Goal: Check status: Check status

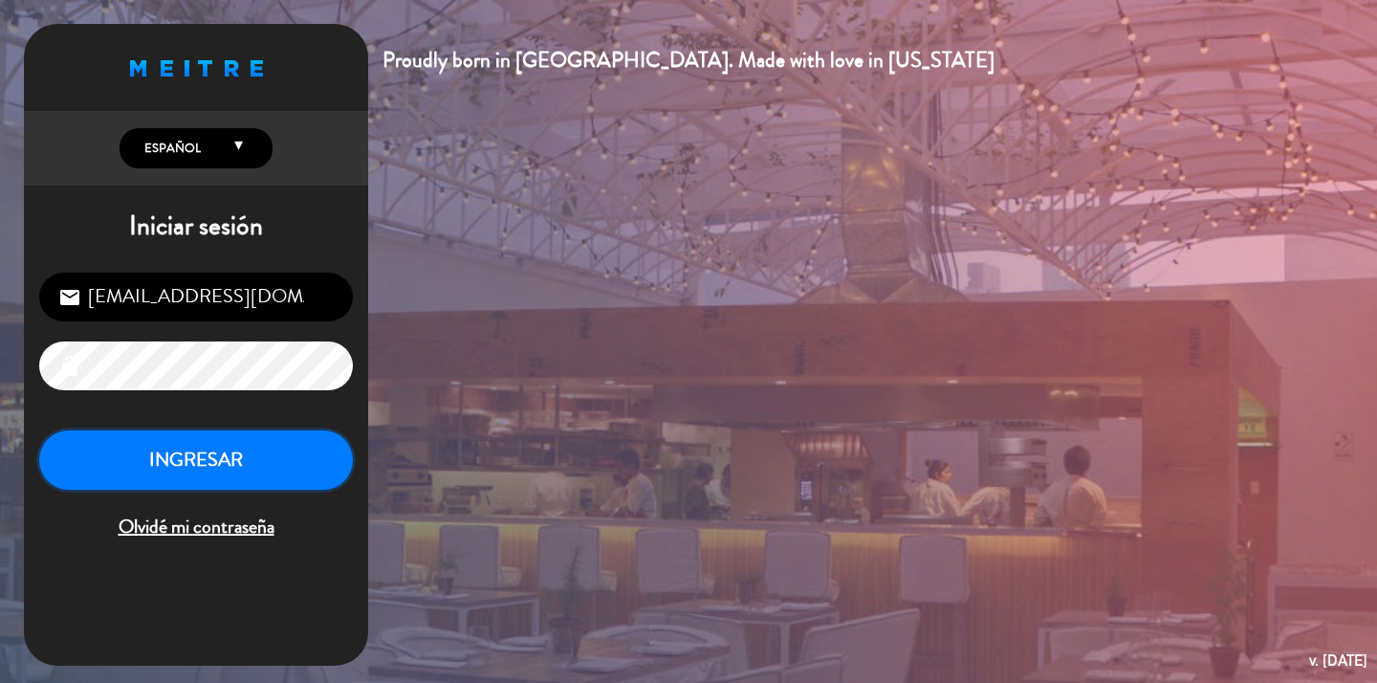
click at [252, 461] on button "INGRESAR" at bounding box center [196, 460] width 314 height 60
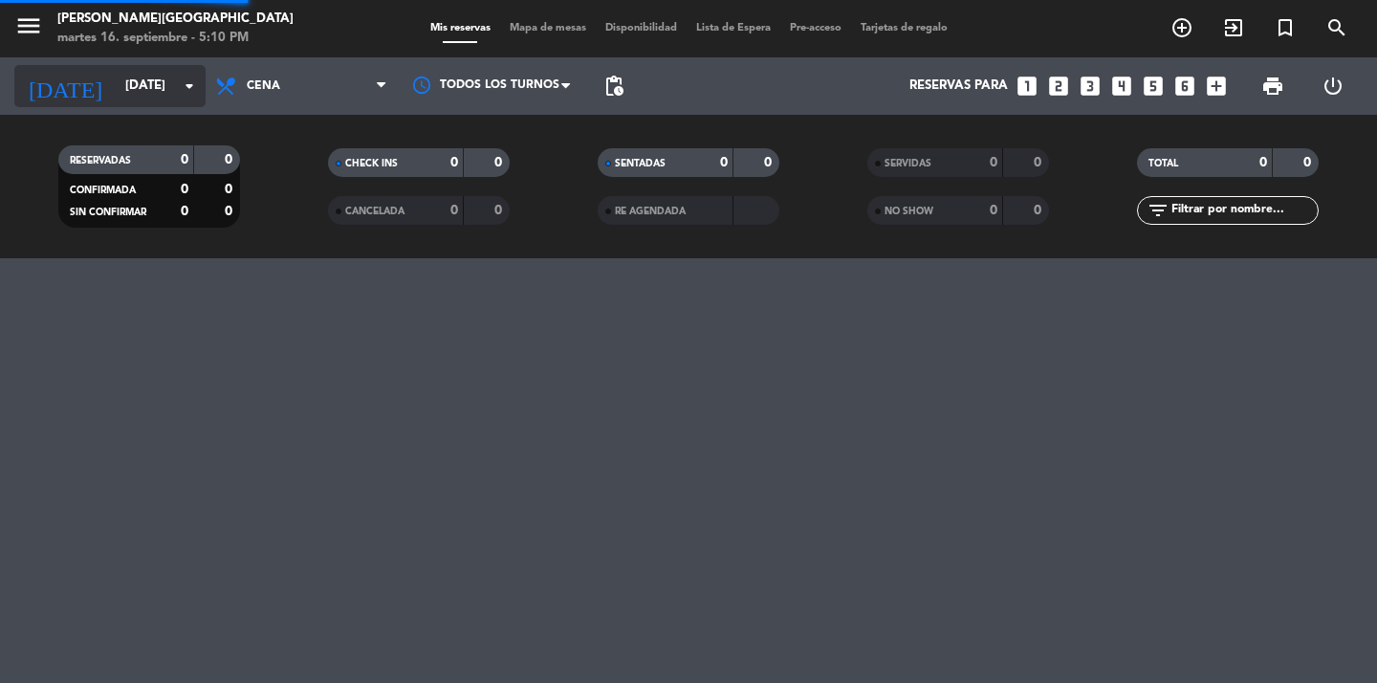
click at [183, 89] on icon "arrow_drop_down" at bounding box center [189, 86] width 23 height 23
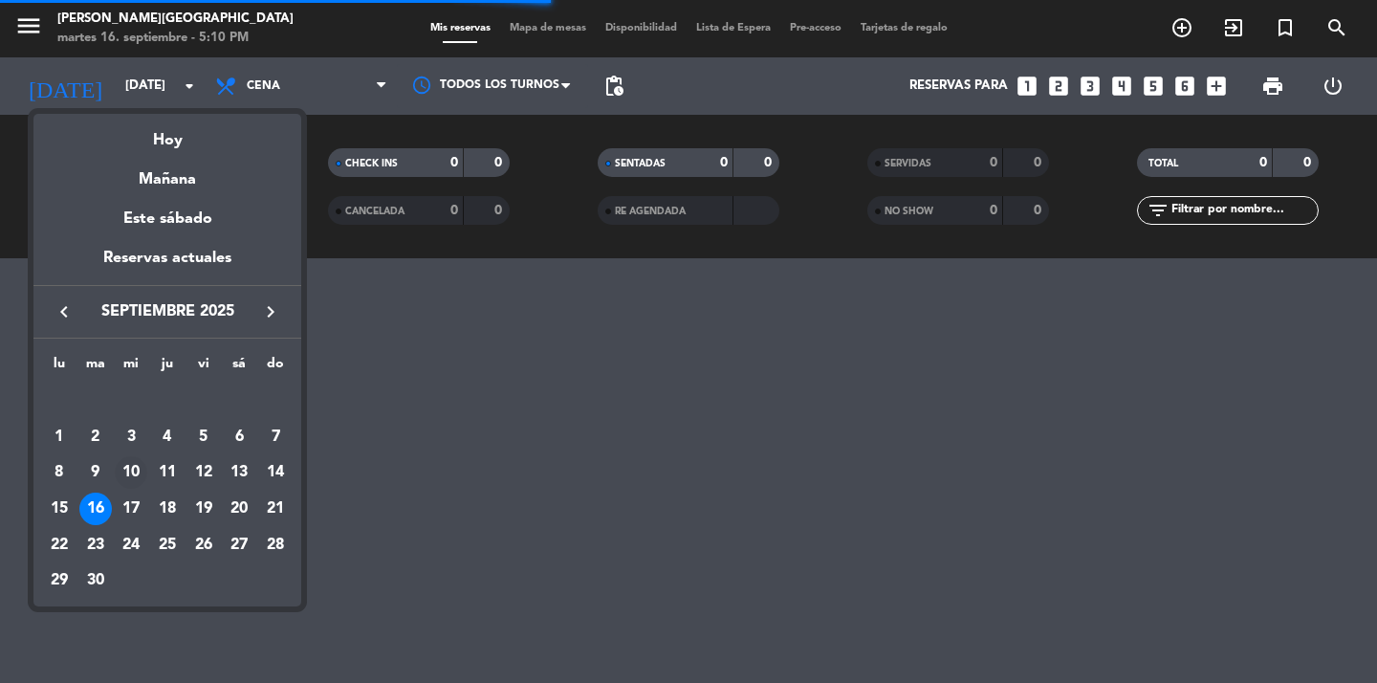
click at [138, 485] on div "10" at bounding box center [131, 472] width 33 height 33
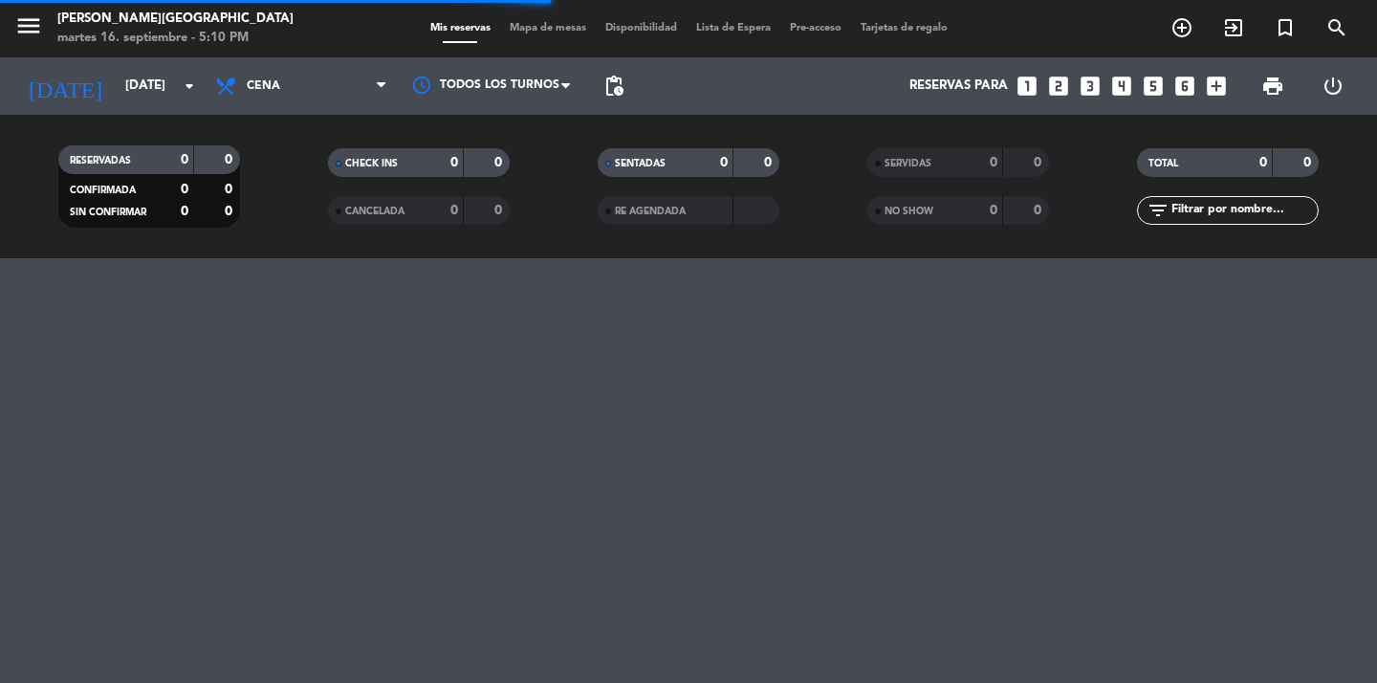
type input "[DATE]"
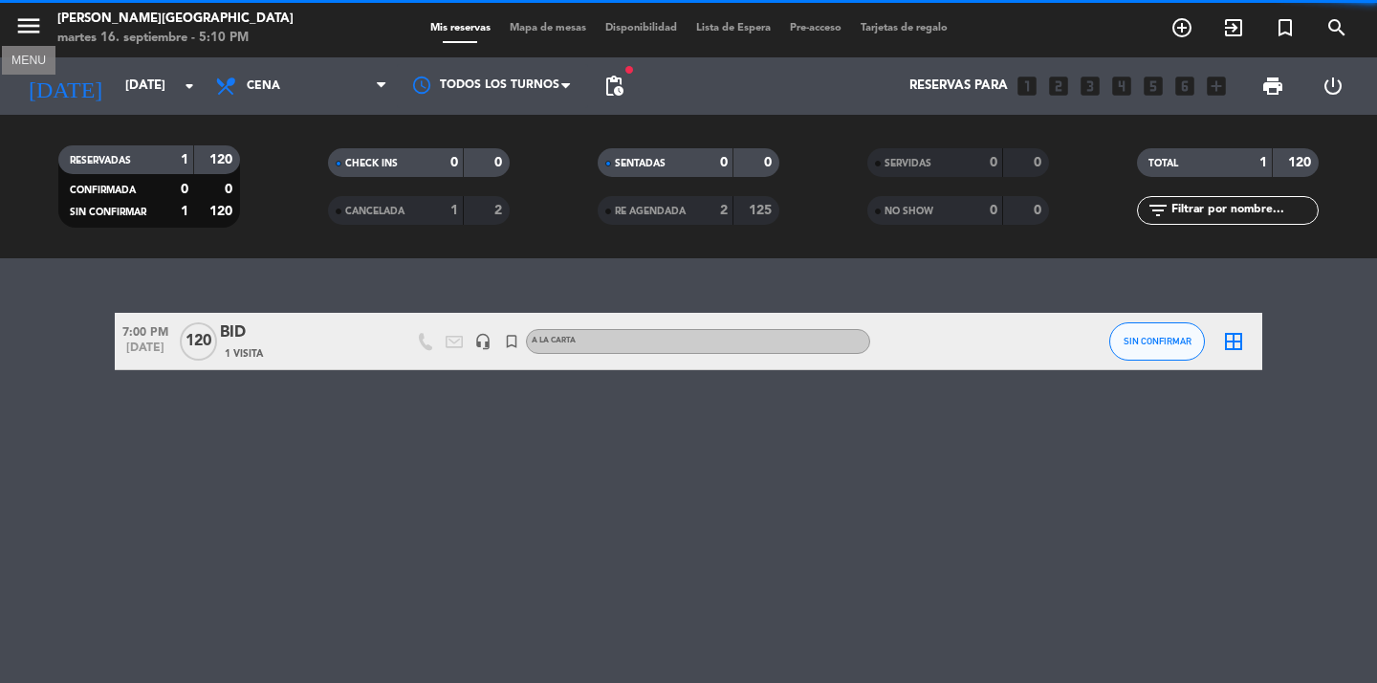
click at [25, 33] on icon "menu" at bounding box center [28, 25] width 29 height 29
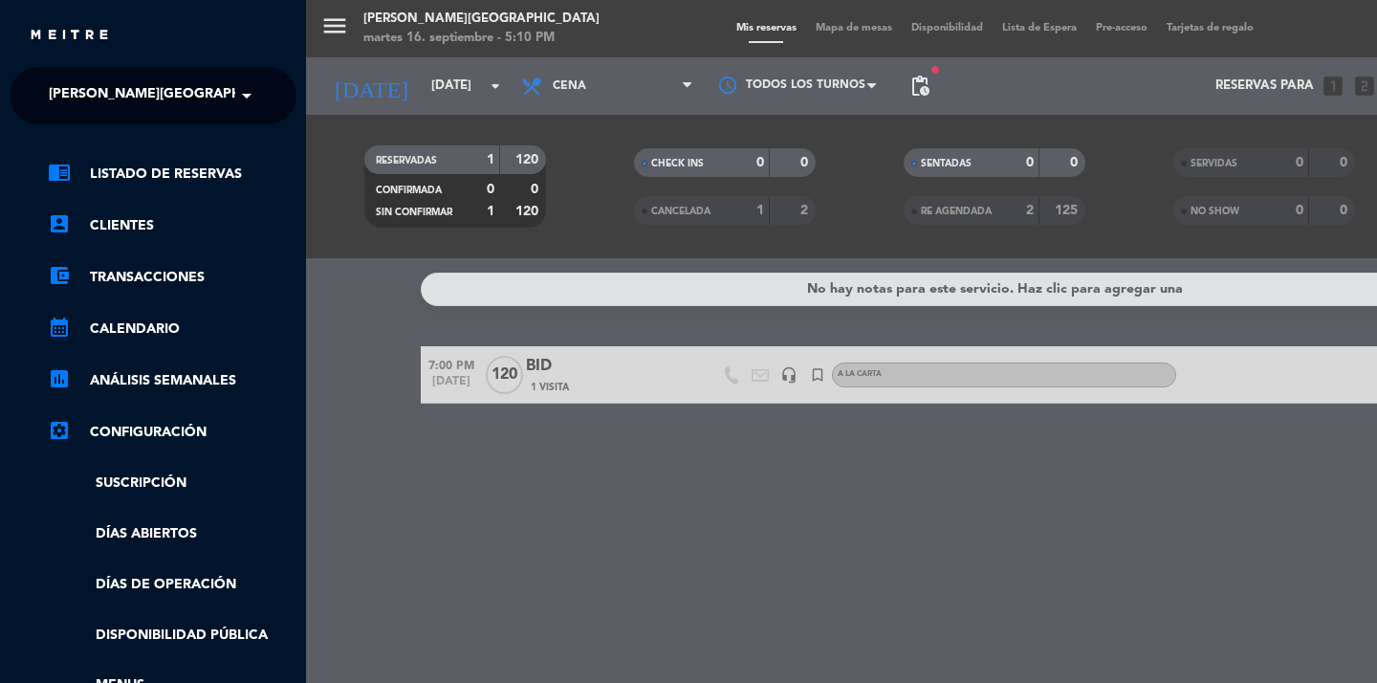
click at [164, 92] on span "[PERSON_NAME][GEOGRAPHIC_DATA]" at bounding box center [175, 96] width 252 height 40
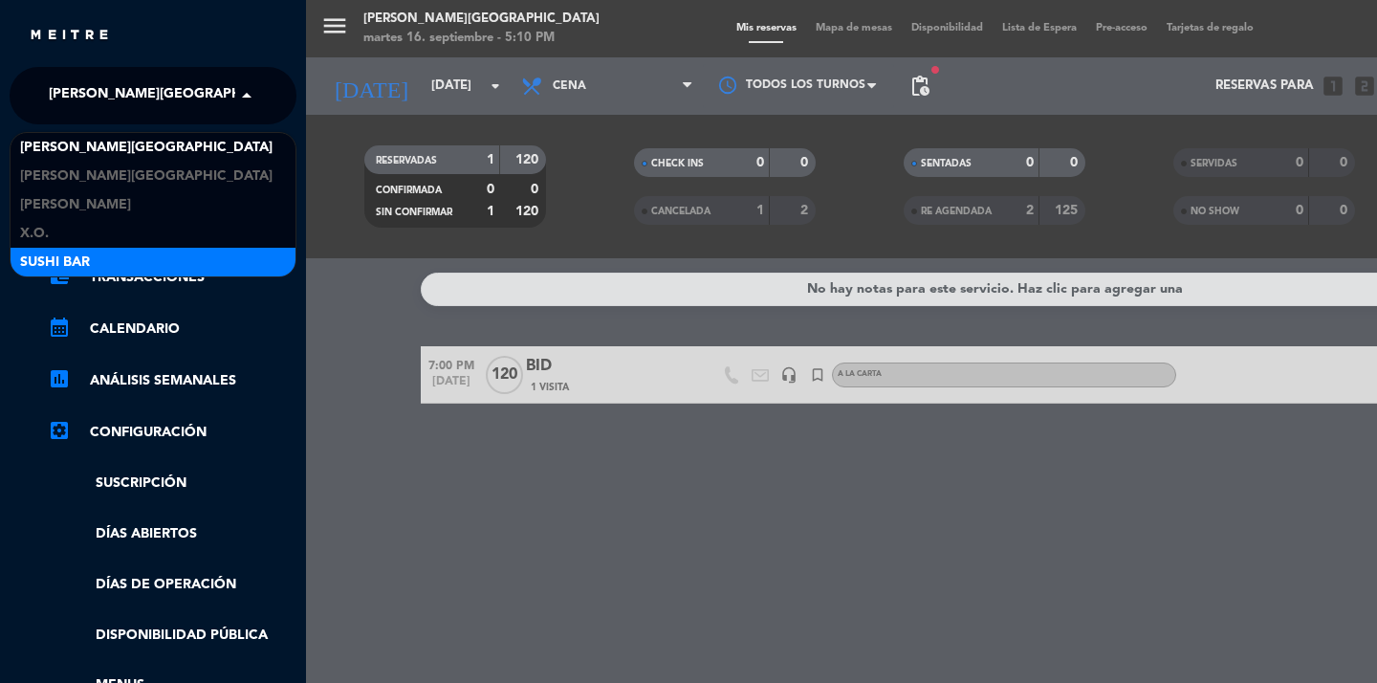
click at [109, 253] on div "SUSHI BAR" at bounding box center [153, 262] width 285 height 29
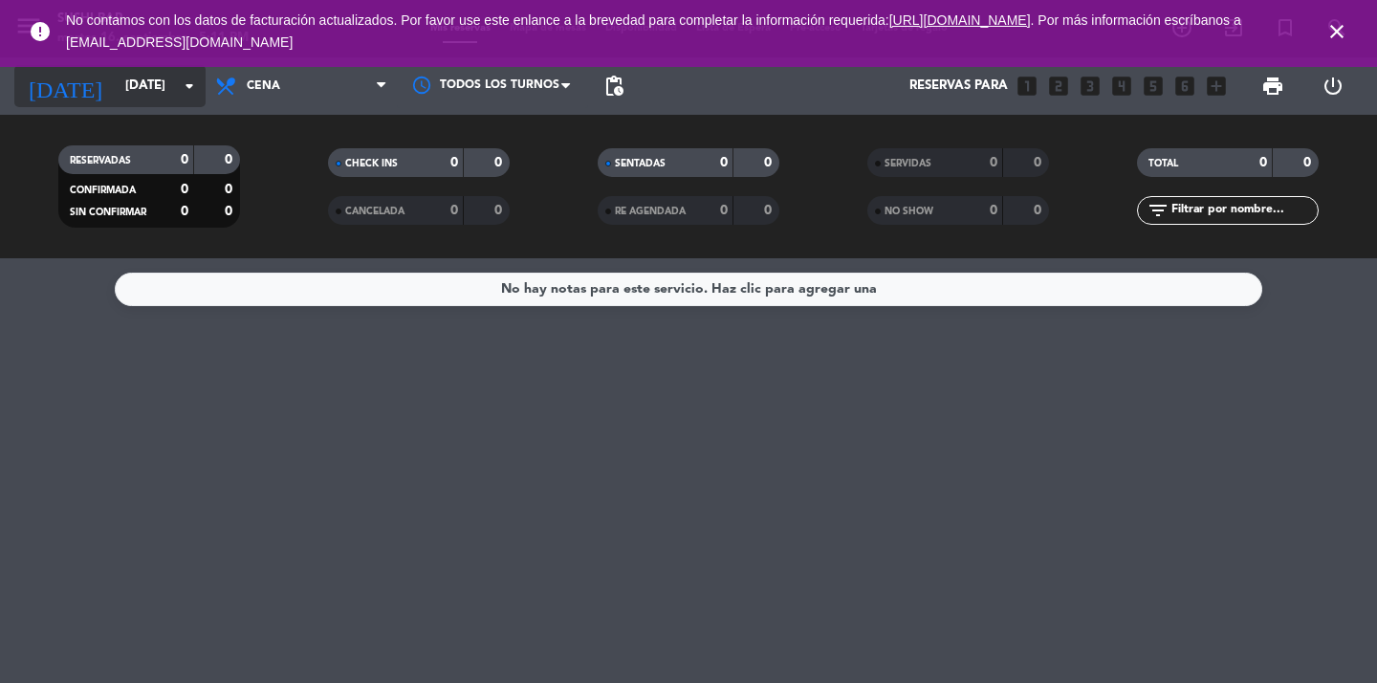
click at [177, 95] on input "[DATE]" at bounding box center [200, 86] width 168 height 34
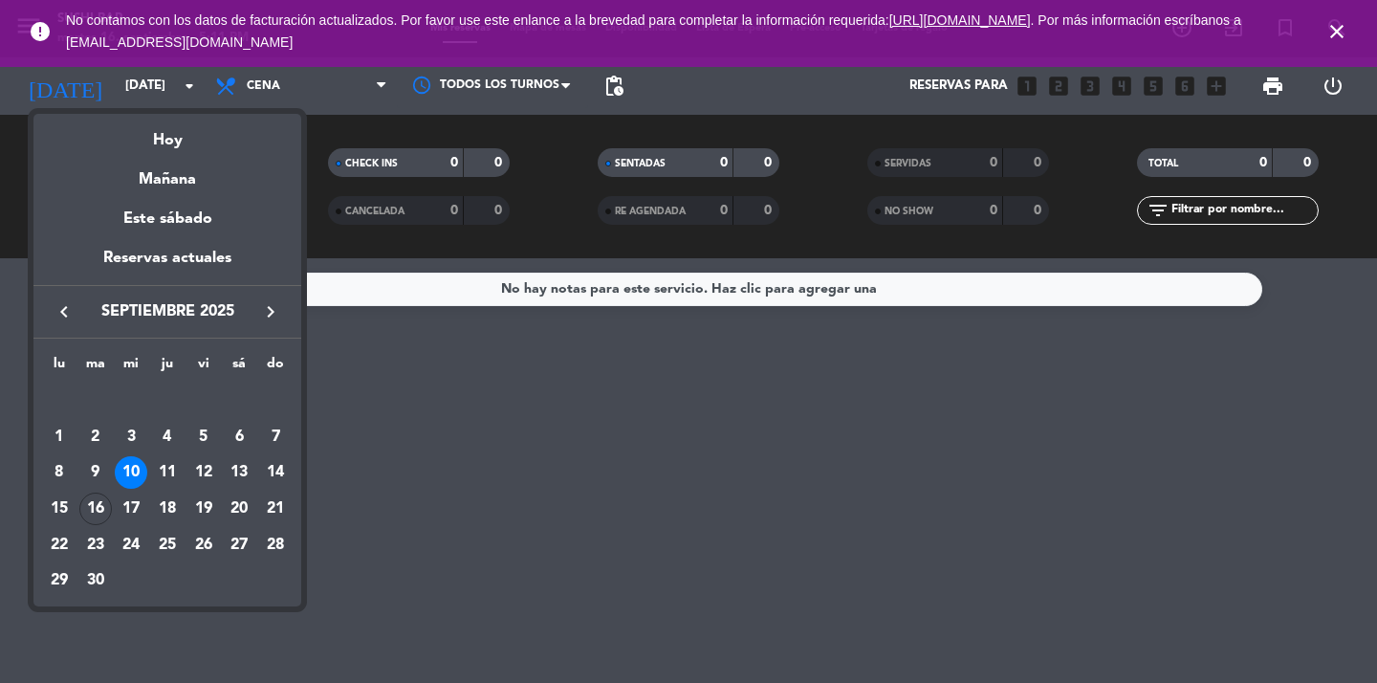
click at [1347, 35] on div at bounding box center [688, 341] width 1377 height 683
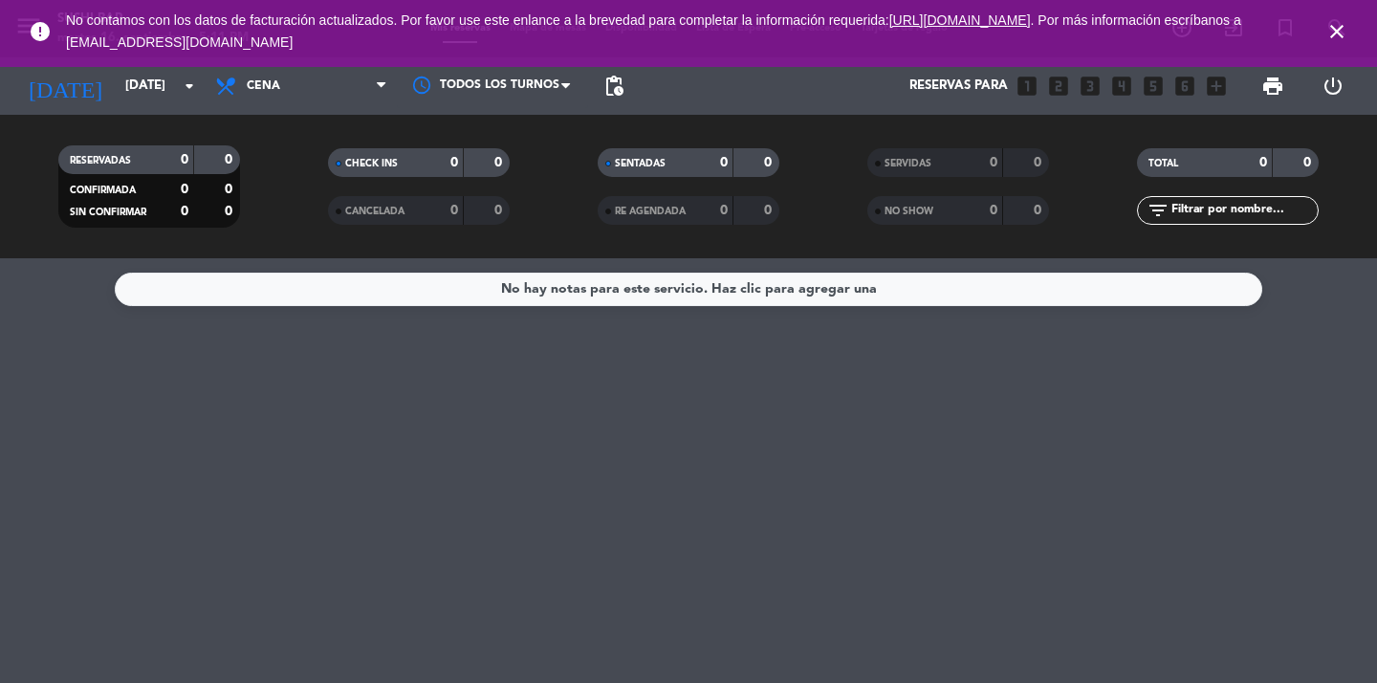
click at [1342, 33] on icon "close" at bounding box center [1336, 31] width 23 height 23
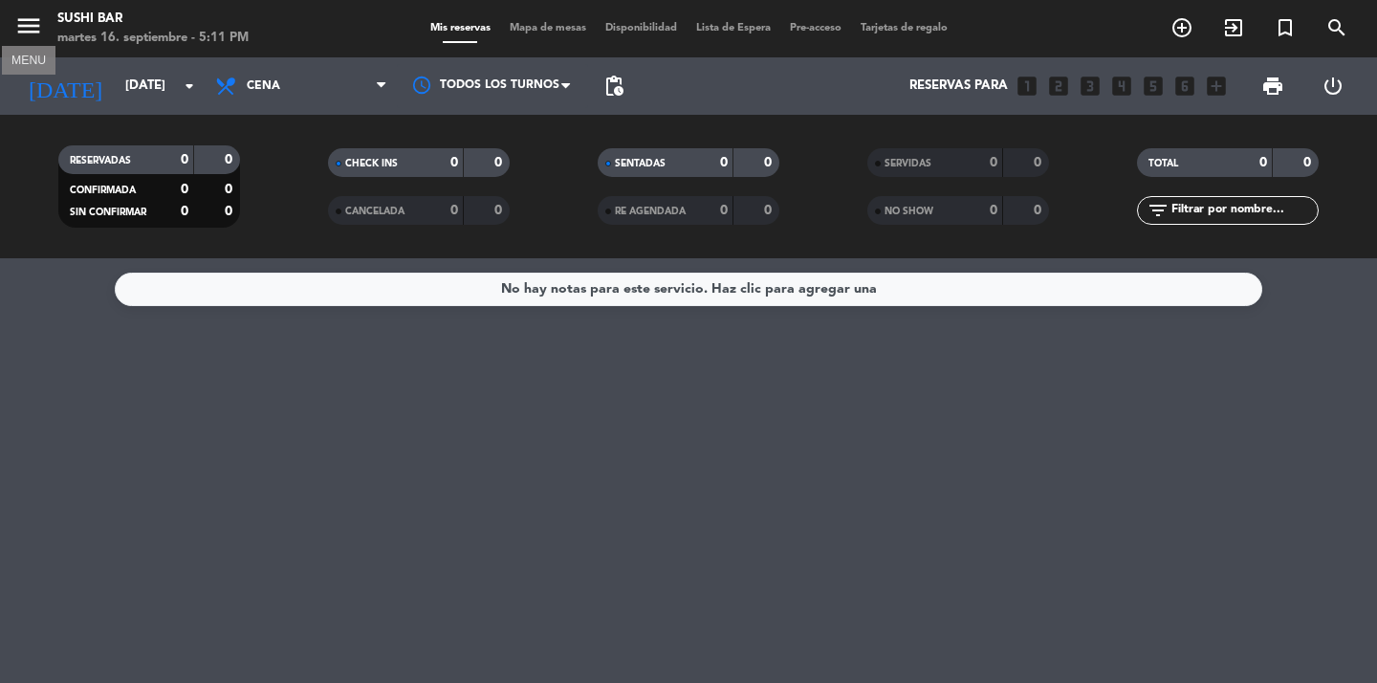
click at [41, 21] on icon "menu" at bounding box center [28, 25] width 29 height 29
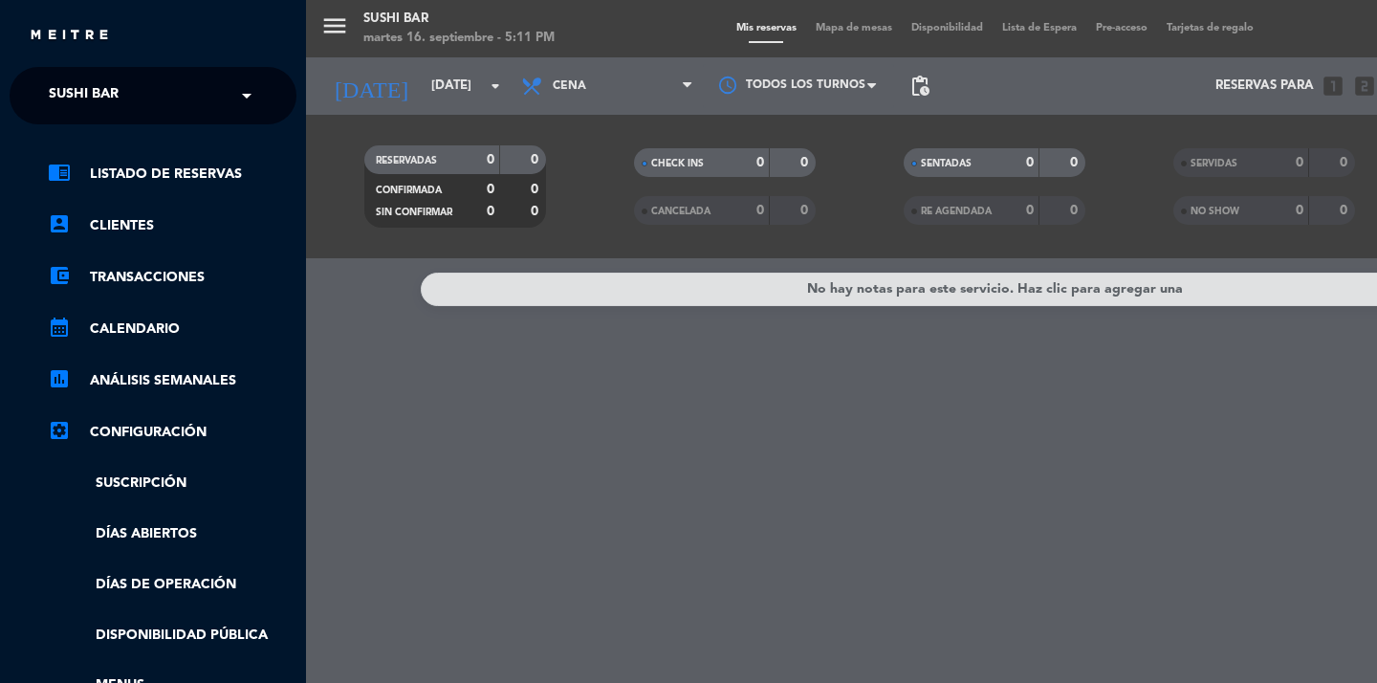
click at [235, 90] on span at bounding box center [251, 96] width 33 height 40
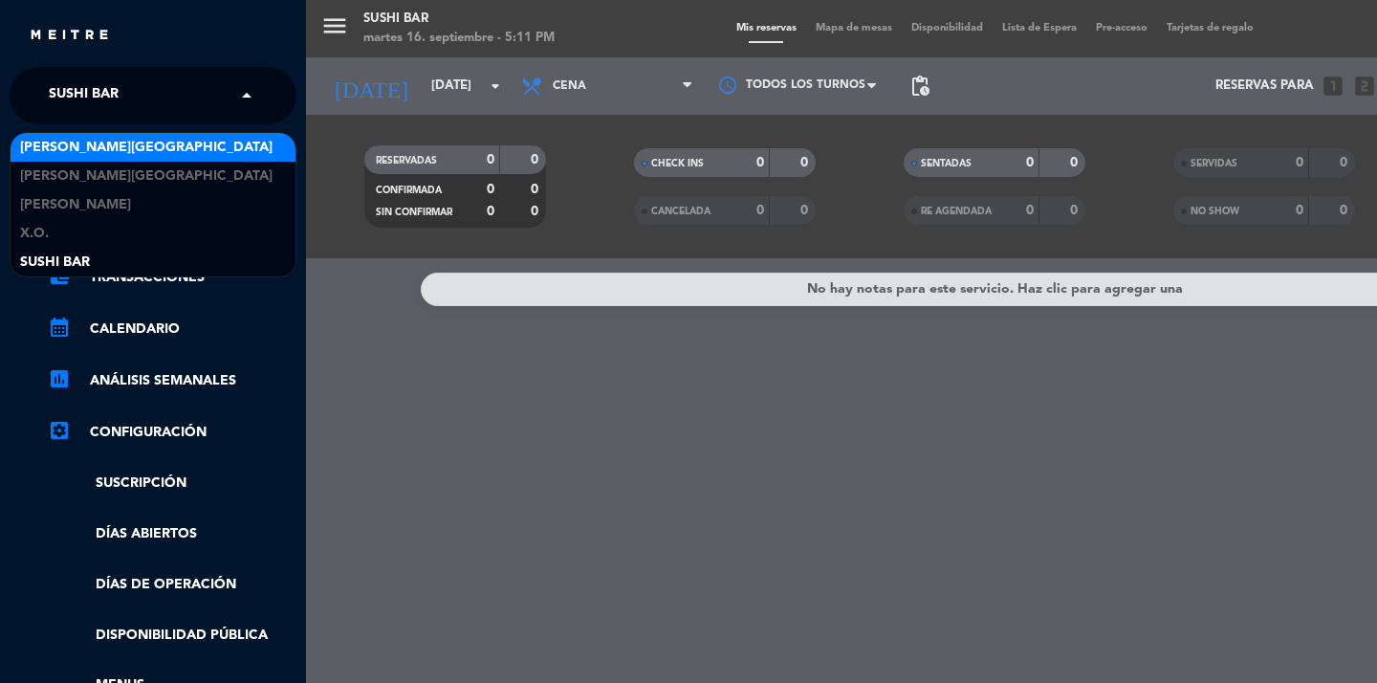
click at [151, 144] on div "[PERSON_NAME][GEOGRAPHIC_DATA]" at bounding box center [153, 147] width 285 height 29
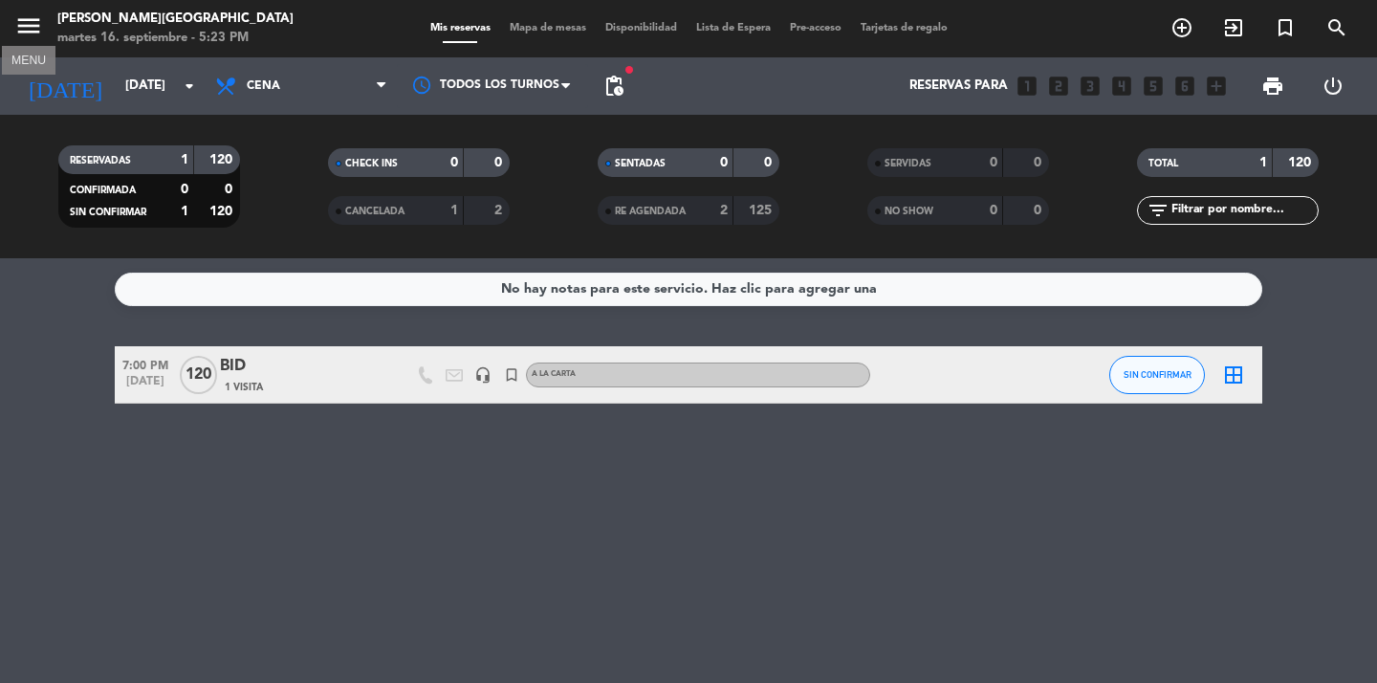
click at [19, 28] on icon "menu" at bounding box center [28, 25] width 29 height 29
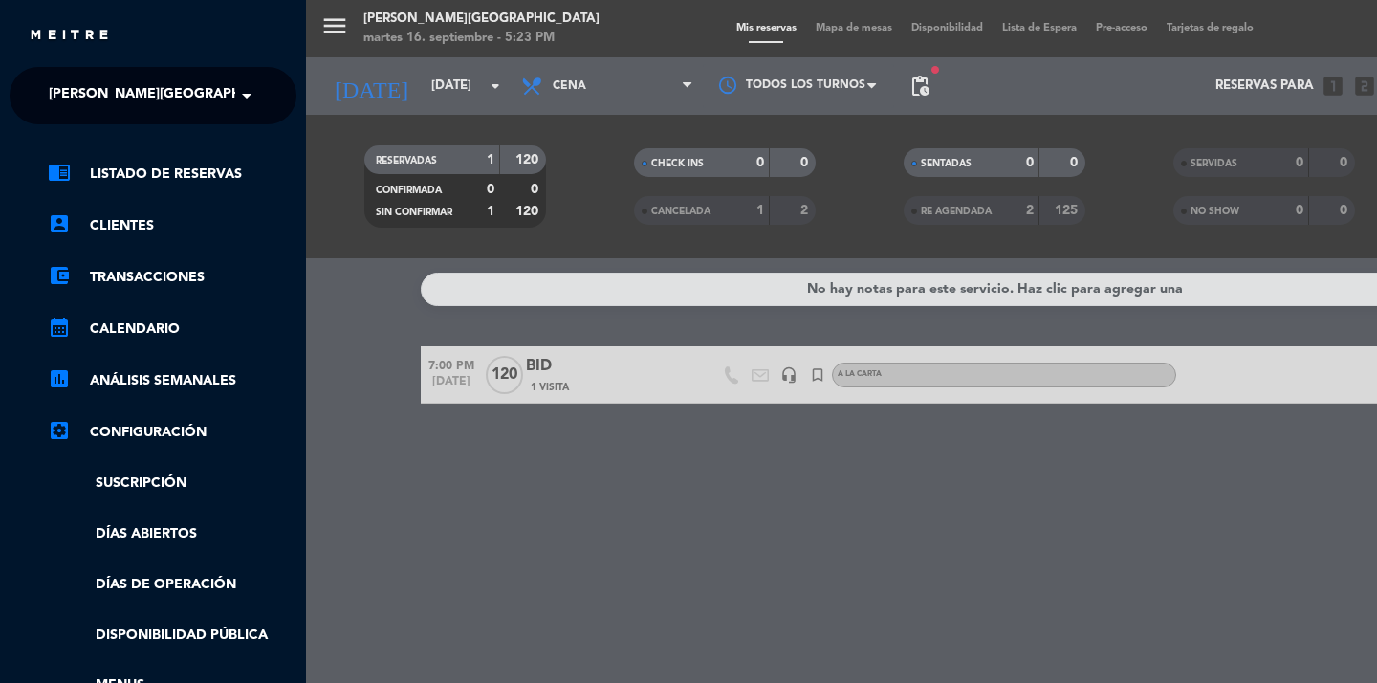
click at [96, 88] on span "[PERSON_NAME][GEOGRAPHIC_DATA]" at bounding box center [175, 96] width 252 height 40
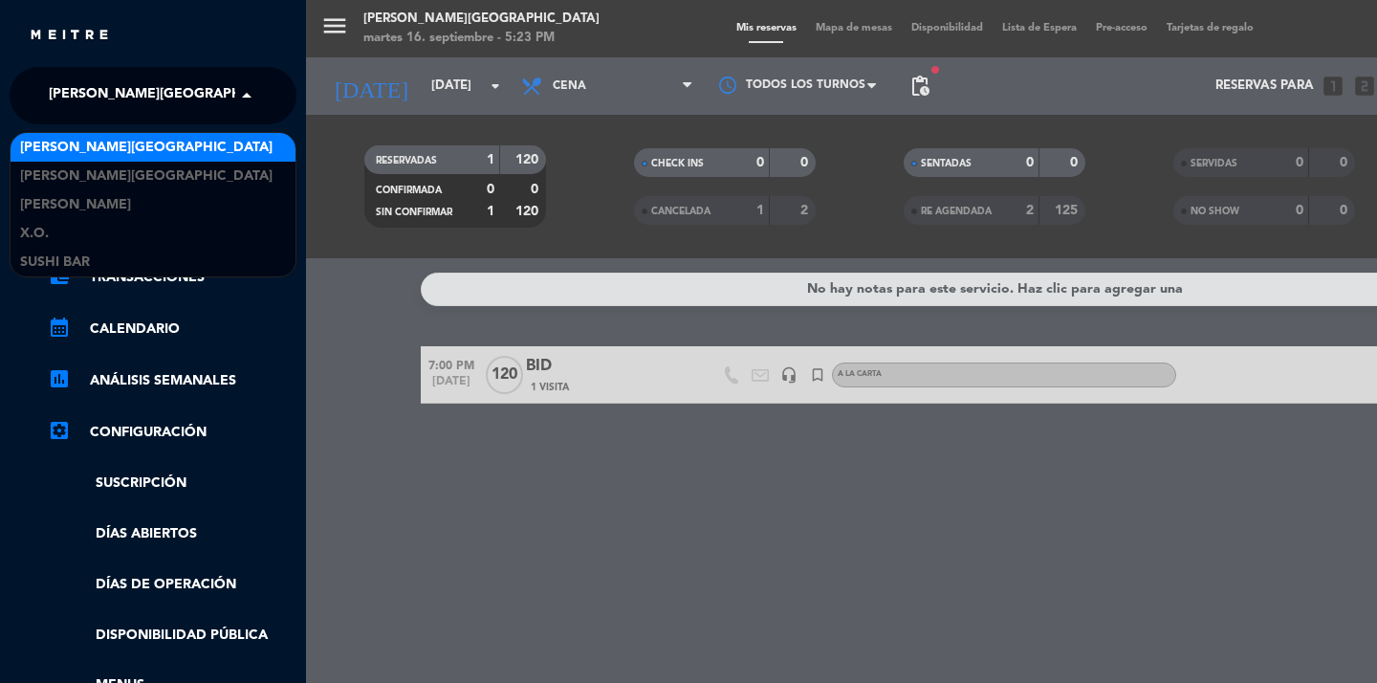
click at [160, 147] on div "[PERSON_NAME][GEOGRAPHIC_DATA]" at bounding box center [153, 147] width 285 height 29
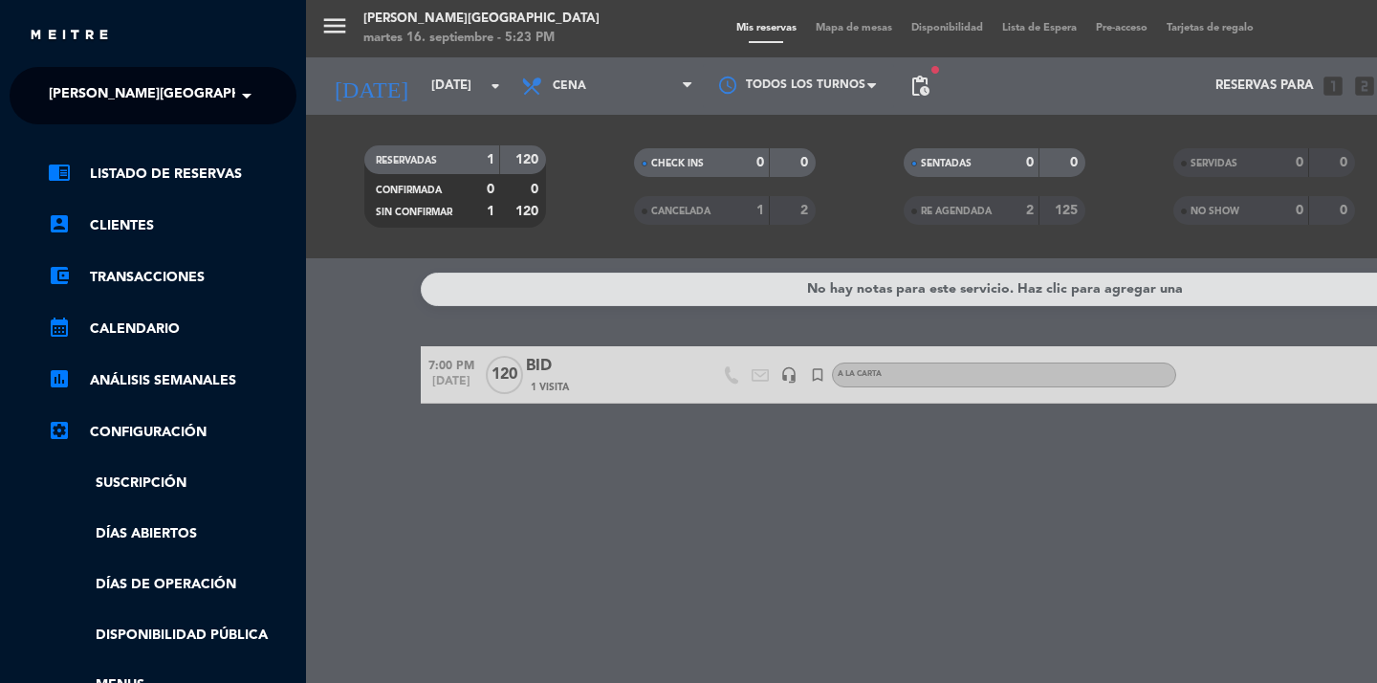
click at [387, 416] on div "menu [PERSON_NAME] [GEOGRAPHIC_DATA] [DATE] 16. septiembre - 5:23 PM Mis reserv…" at bounding box center [994, 341] width 1377 height 683
